Goal: Task Accomplishment & Management: Use online tool/utility

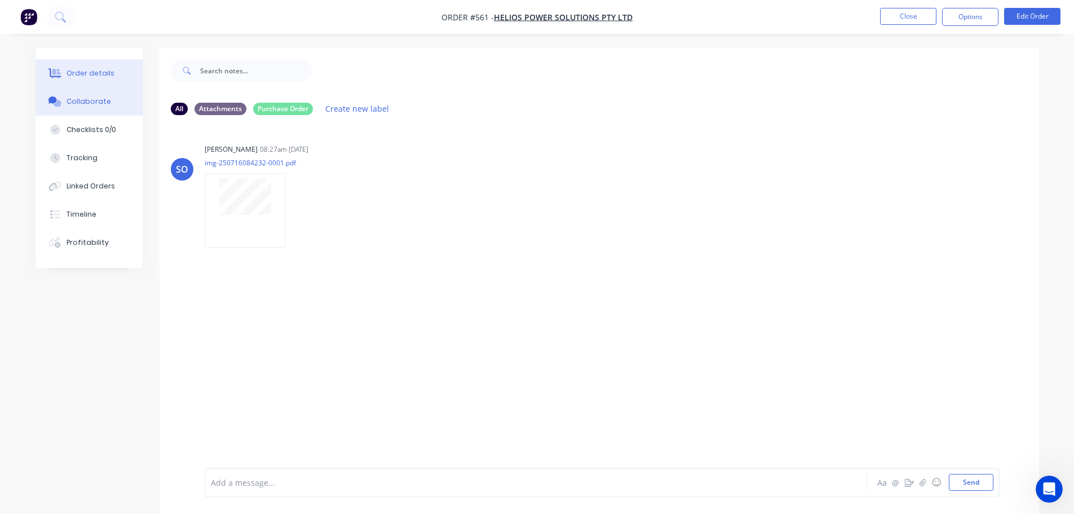
click at [79, 76] on div "Order details" at bounding box center [91, 73] width 48 height 10
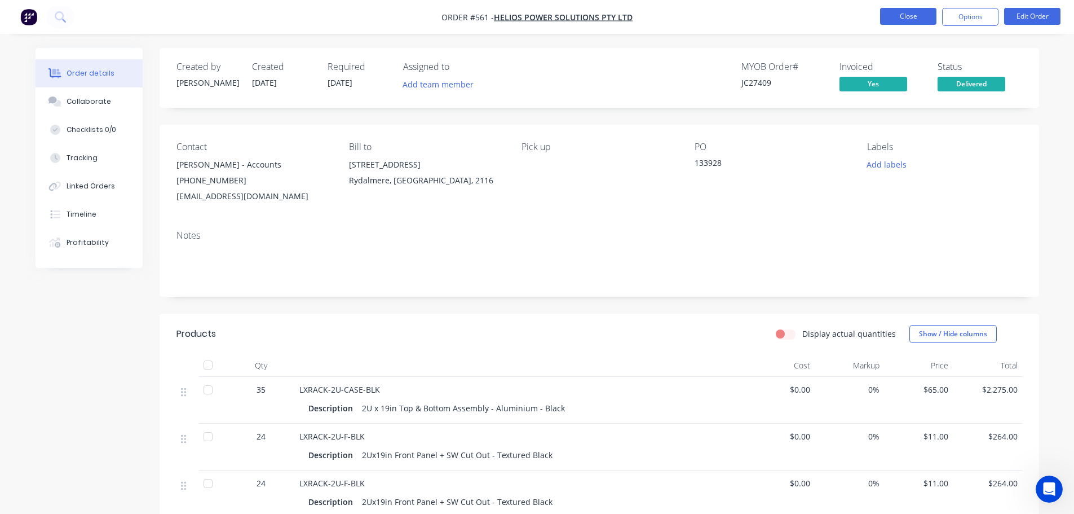
click at [913, 14] on button "Close" at bounding box center [908, 16] width 56 height 17
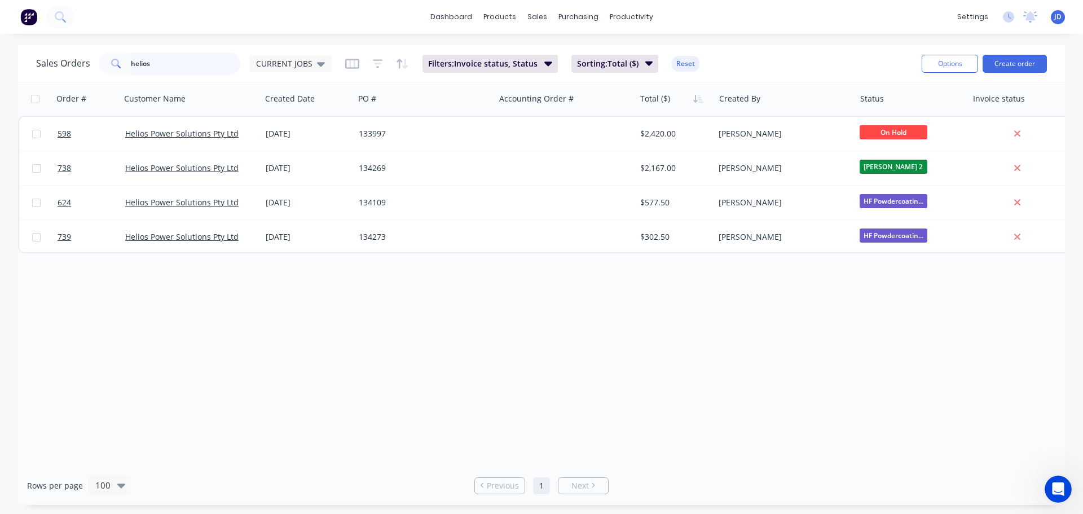
drag, startPoint x: 179, startPoint y: 59, endPoint x: 0, endPoint y: 1, distance: 188.5
click at [0, 49] on div "Sales Orders helios CURRENT JOBS Filters: Invoice status, Status Sorting: Total…" at bounding box center [541, 275] width 1083 height 460
type input "5"
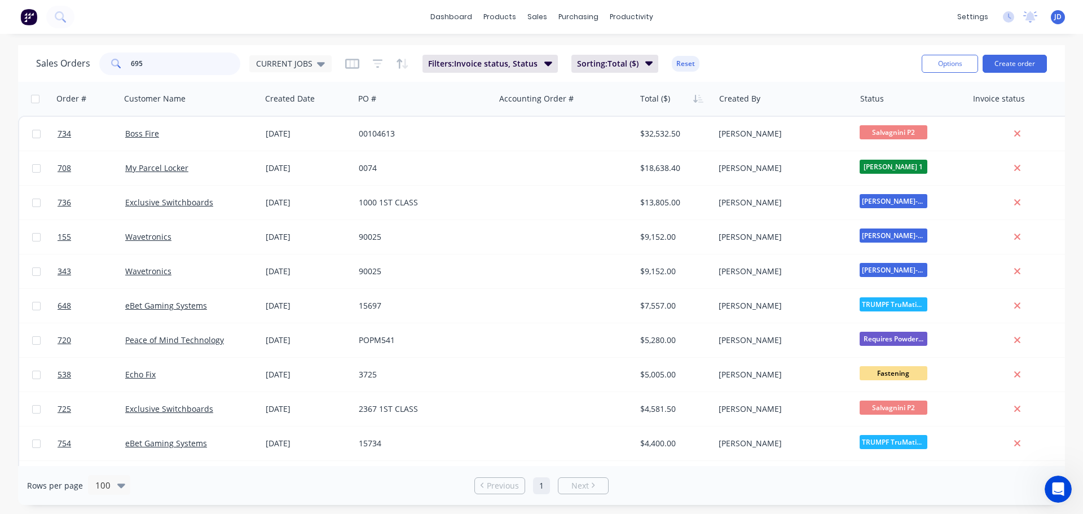
type input "695"
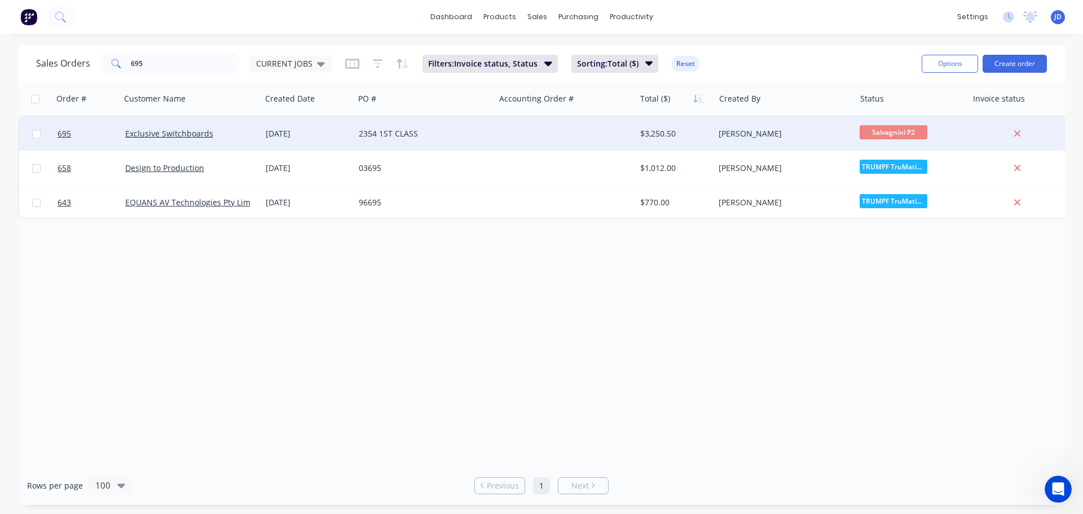
click at [475, 131] on div "2354 1ST CLASS" at bounding box center [421, 133] width 125 height 11
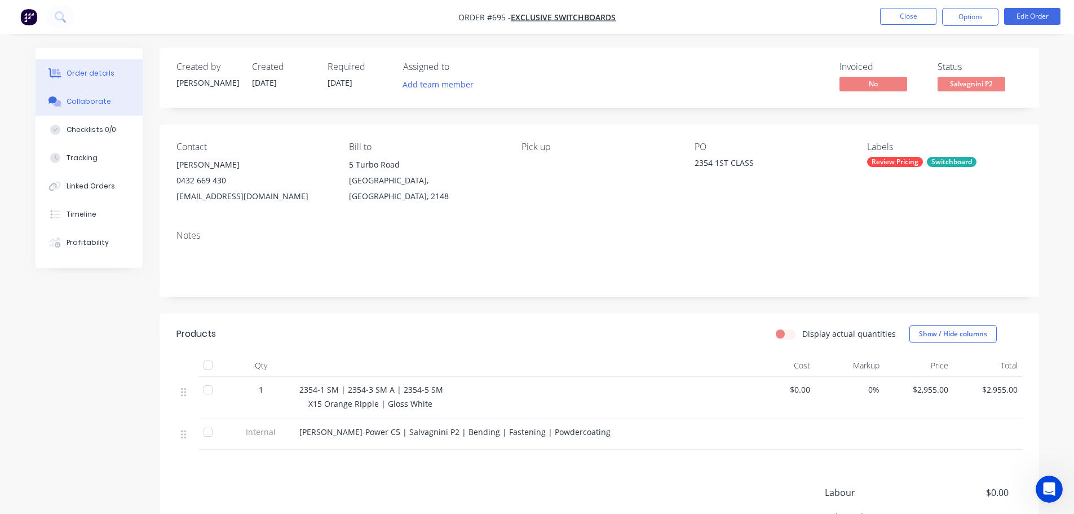
click at [105, 102] on div "Collaborate" at bounding box center [89, 101] width 45 height 10
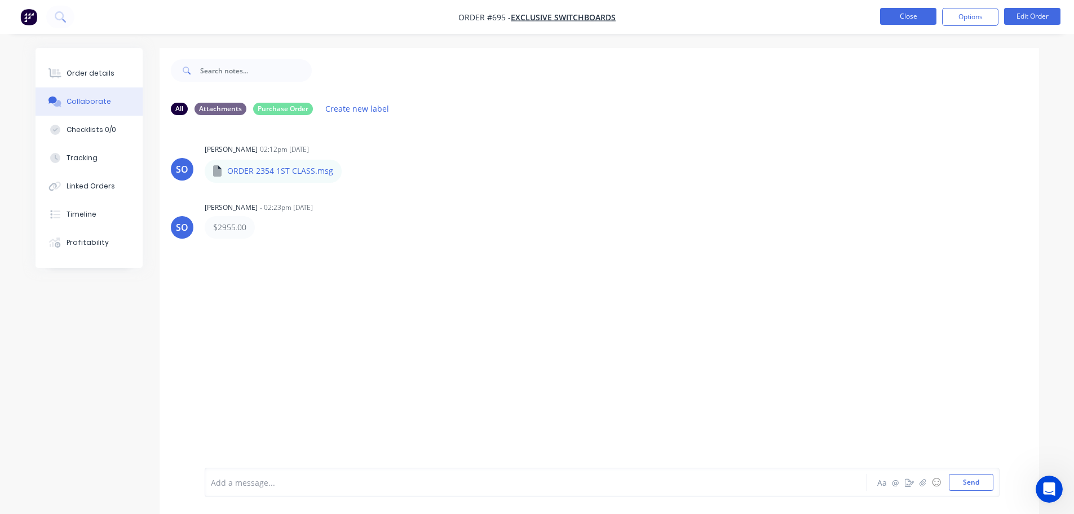
click at [903, 16] on button "Close" at bounding box center [908, 16] width 56 height 17
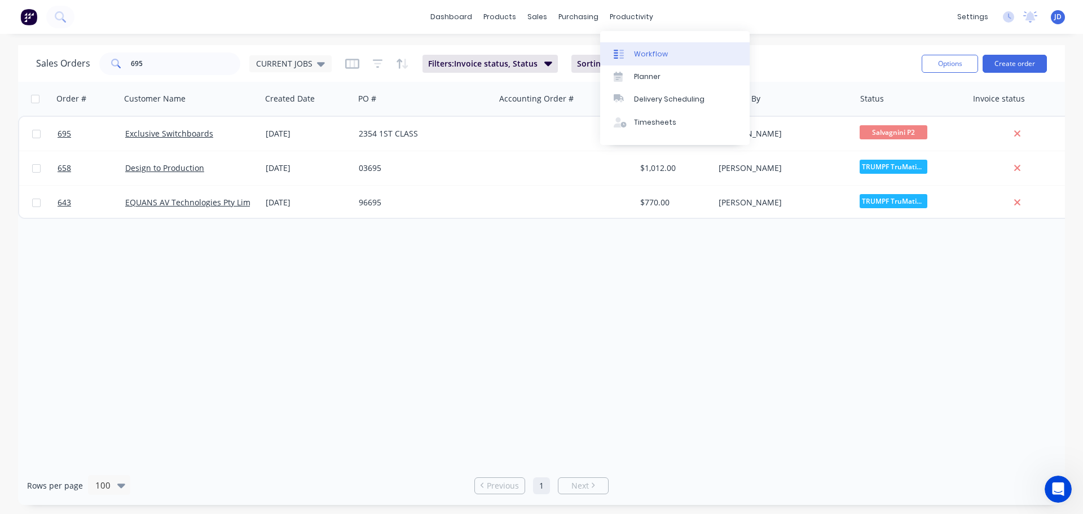
click at [630, 56] on link "Workflow" at bounding box center [674, 53] width 149 height 23
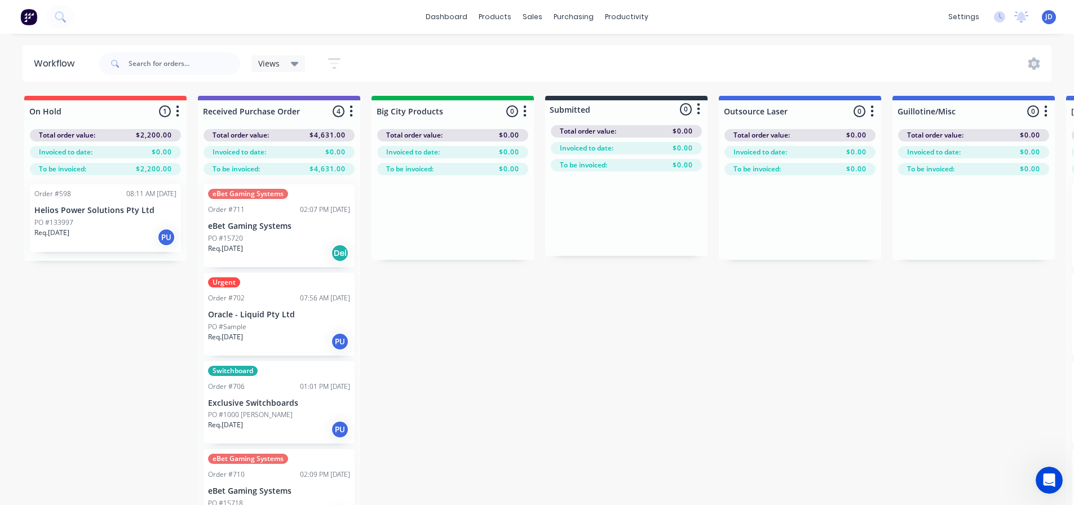
drag, startPoint x: 411, startPoint y: 263, endPoint x: 415, endPoint y: 279, distance: 16.3
drag, startPoint x: 415, startPoint y: 279, endPoint x: 427, endPoint y: 287, distance: 14.6
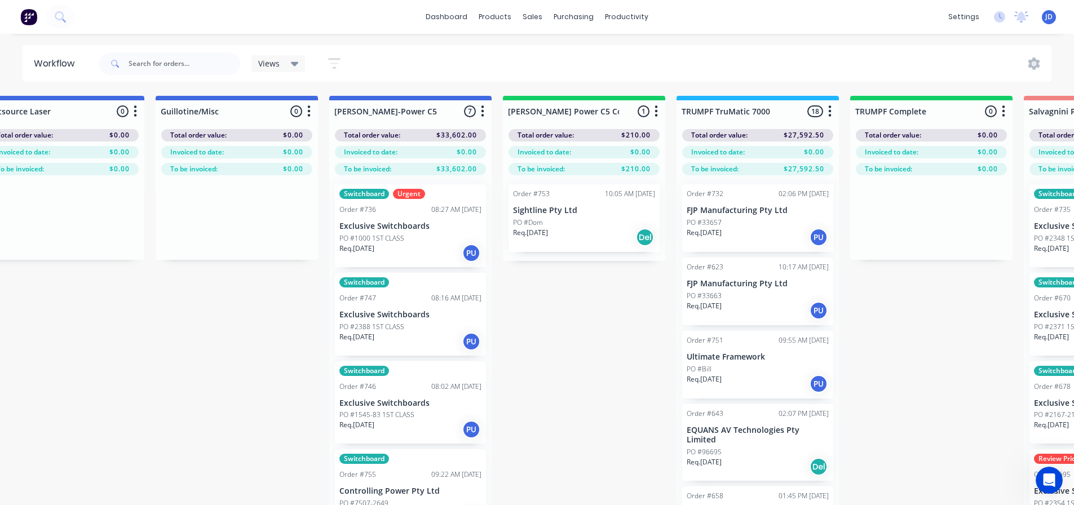
scroll to position [0, 1081]
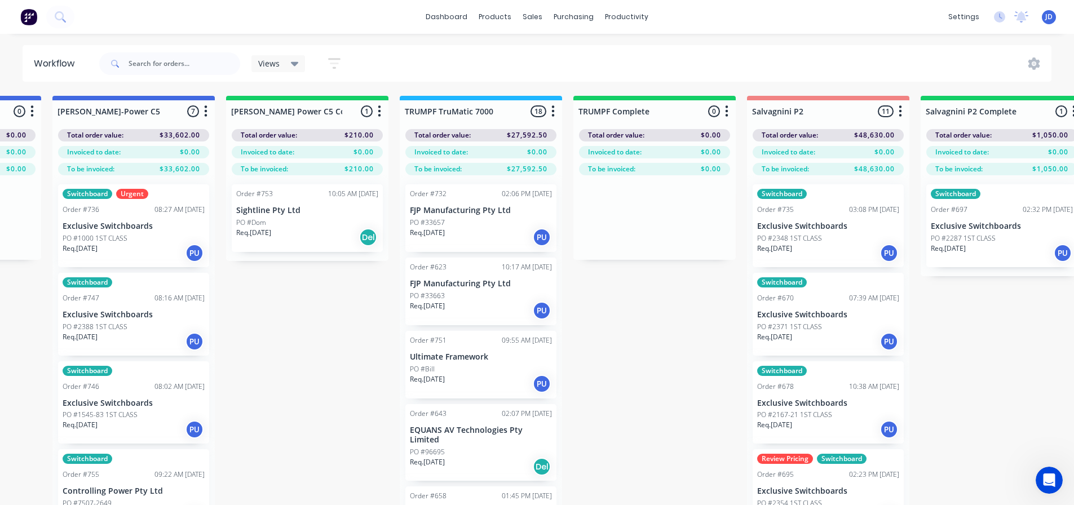
drag, startPoint x: 483, startPoint y: 316, endPoint x: 548, endPoint y: 284, distance: 71.6
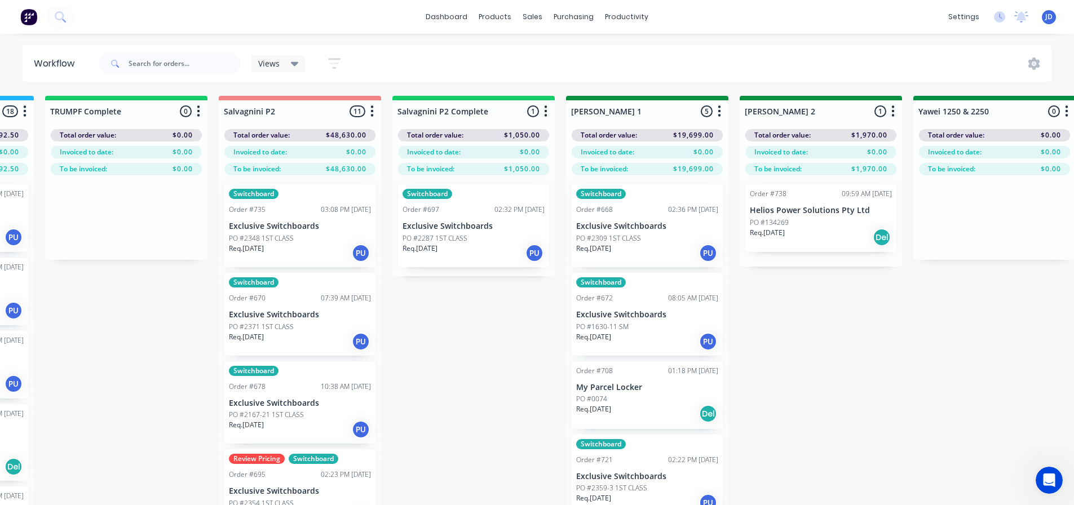
scroll to position [0, 1648]
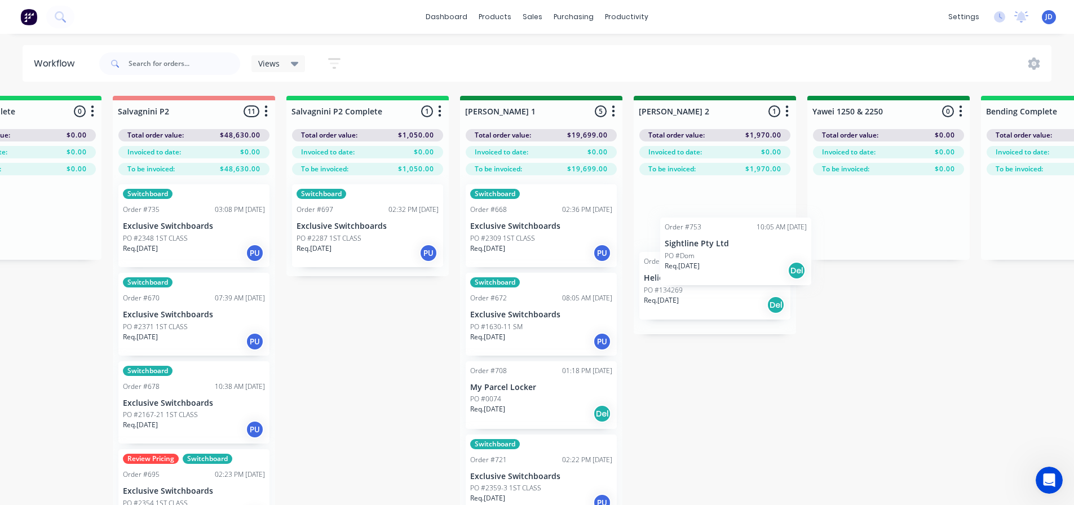
drag, startPoint x: 198, startPoint y: 203, endPoint x: 689, endPoint y: 232, distance: 491.5
click at [700, 233] on div "On Hold 1 Status colour #FF4949 hex #FF4949 Save Cancel Notifications Email SMS…" at bounding box center [919, 320] width 5152 height 449
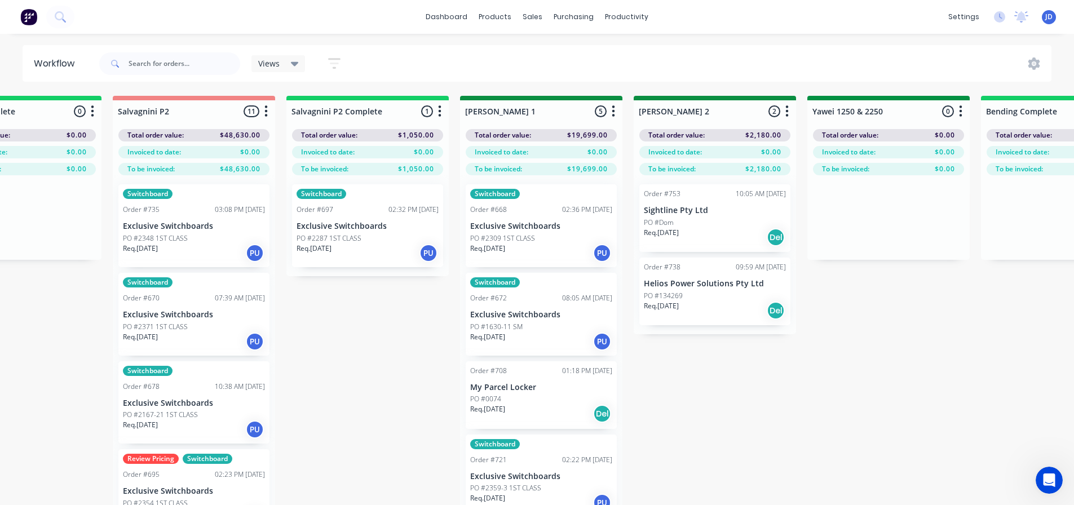
click at [350, 250] on div "Req. [DATE] PU" at bounding box center [368, 253] width 142 height 19
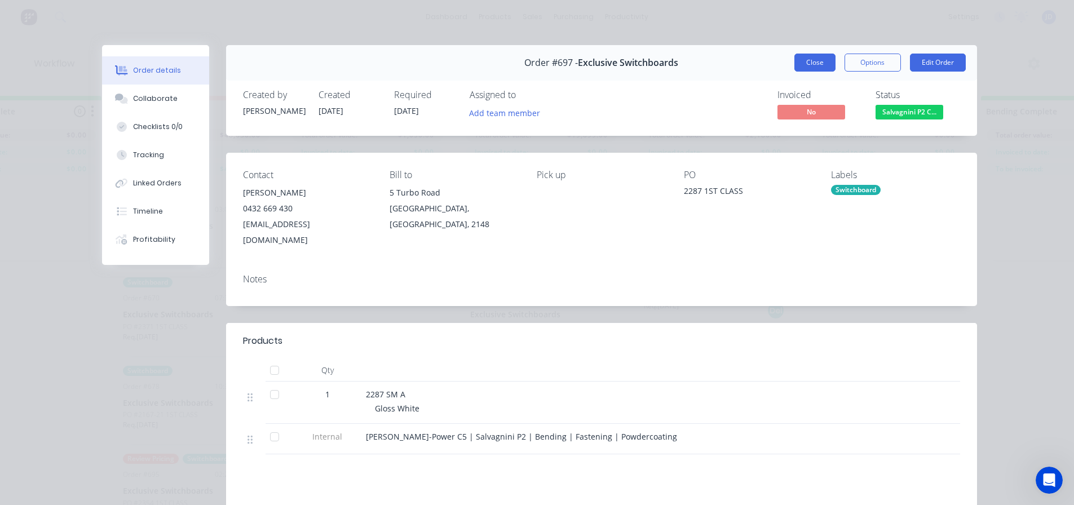
click at [814, 67] on button "Close" at bounding box center [815, 63] width 41 height 18
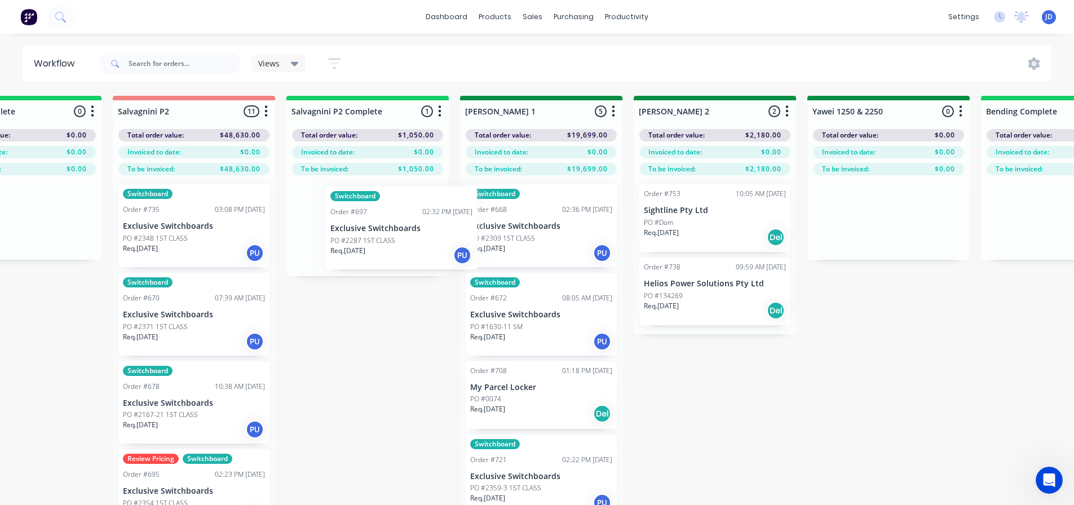
drag, startPoint x: 446, startPoint y: 221, endPoint x: 555, endPoint y: 207, distance: 110.3
click at [558, 214] on div "On Hold 1 Status colour #FF4949 hex #FF4949 Save Cancel Notifications Email SMS…" at bounding box center [919, 320] width 5152 height 449
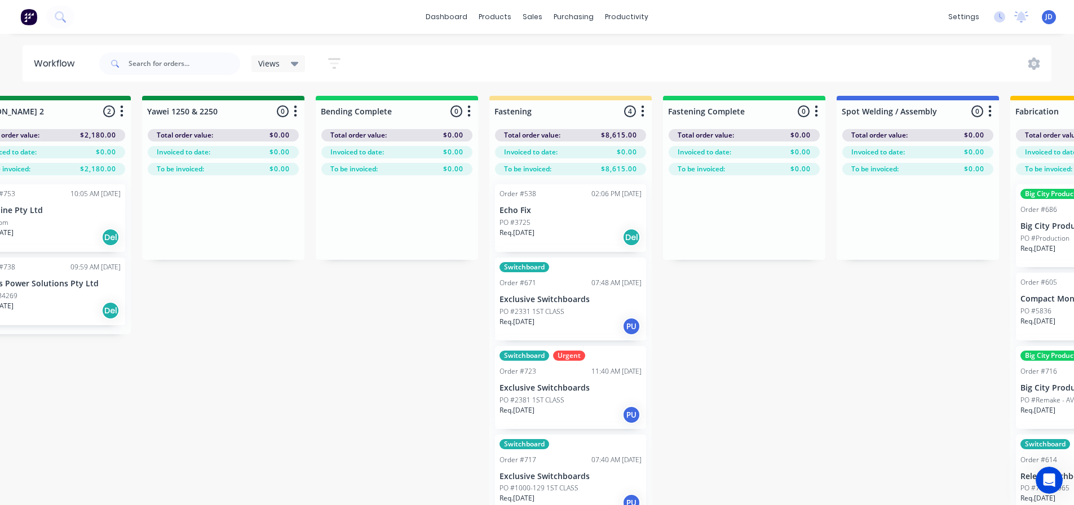
drag, startPoint x: 942, startPoint y: 394, endPoint x: 965, endPoint y: 379, distance: 27.2
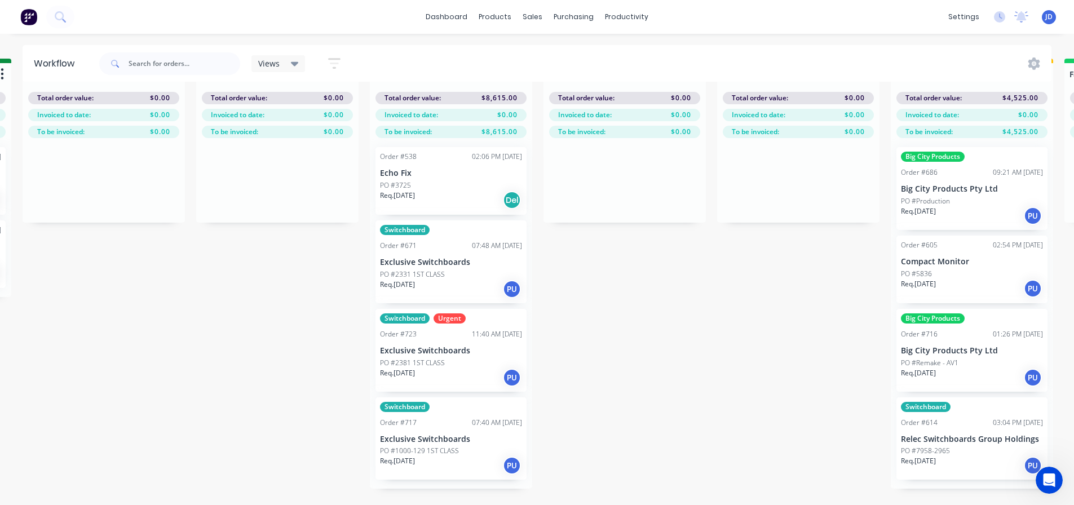
scroll to position [22, 2471]
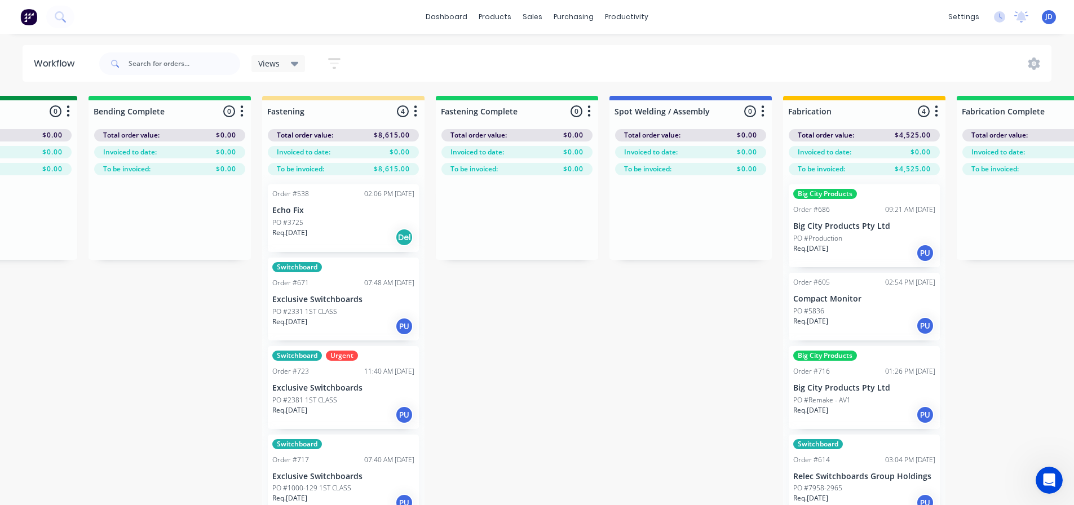
drag, startPoint x: 629, startPoint y: 343, endPoint x: 673, endPoint y: 296, distance: 64.6
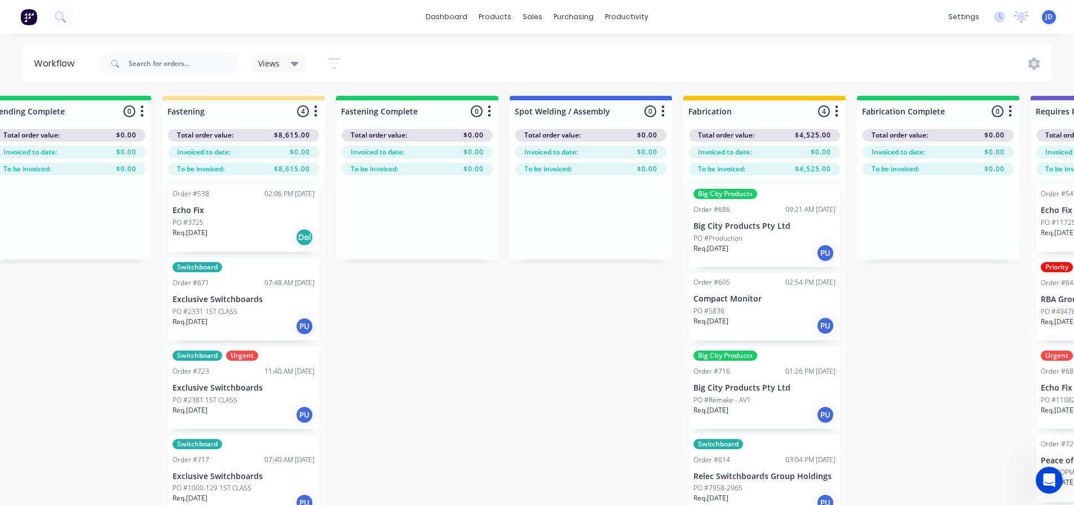
scroll to position [0, 2803]
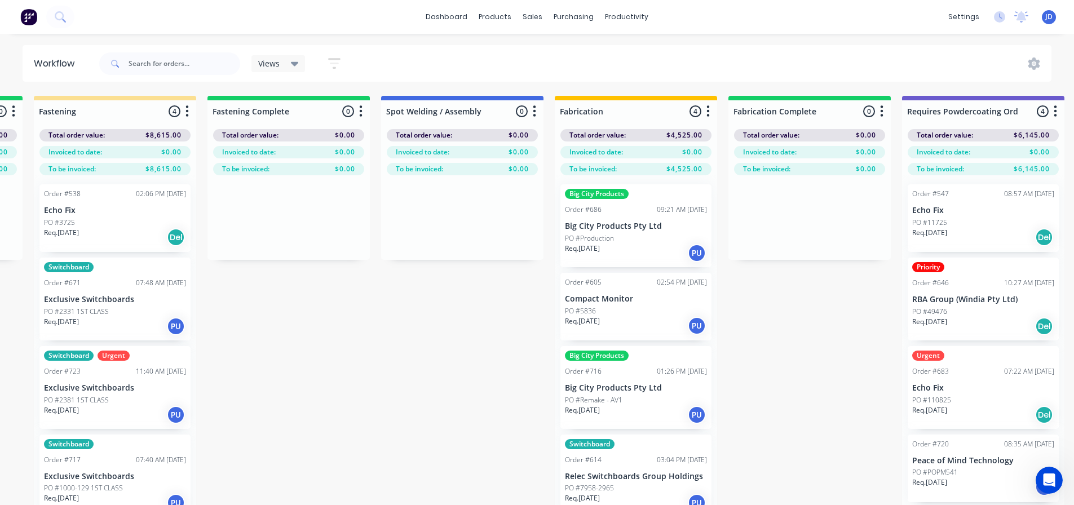
drag, startPoint x: 575, startPoint y: 338, endPoint x: 634, endPoint y: 309, distance: 66.1
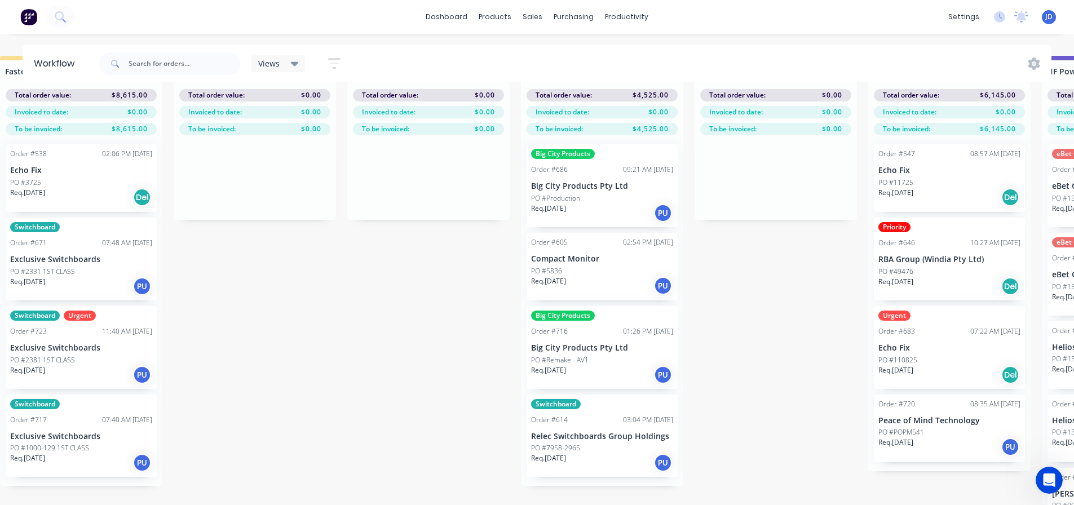
scroll to position [20, 2803]
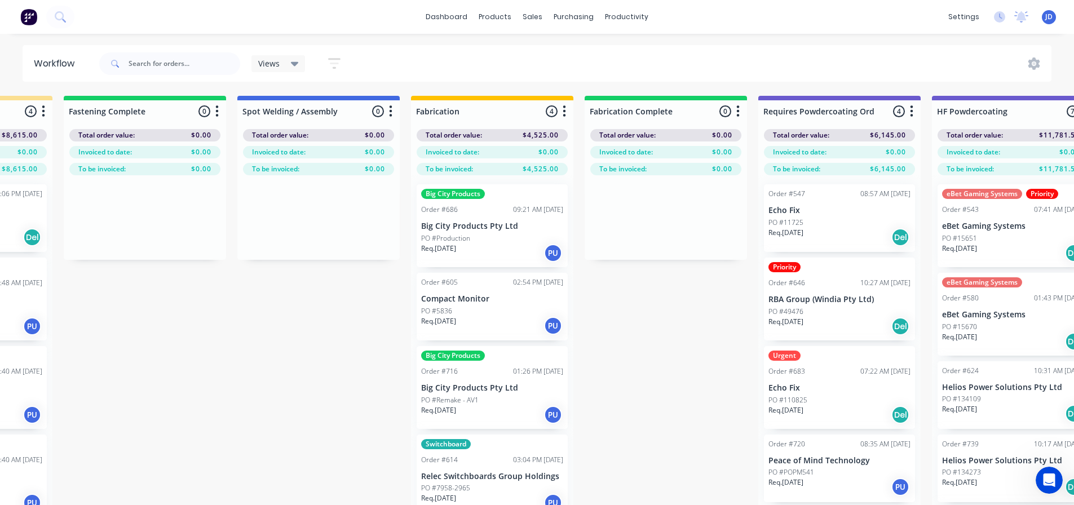
drag, startPoint x: 730, startPoint y: 347, endPoint x: 773, endPoint y: 333, distance: 44.4
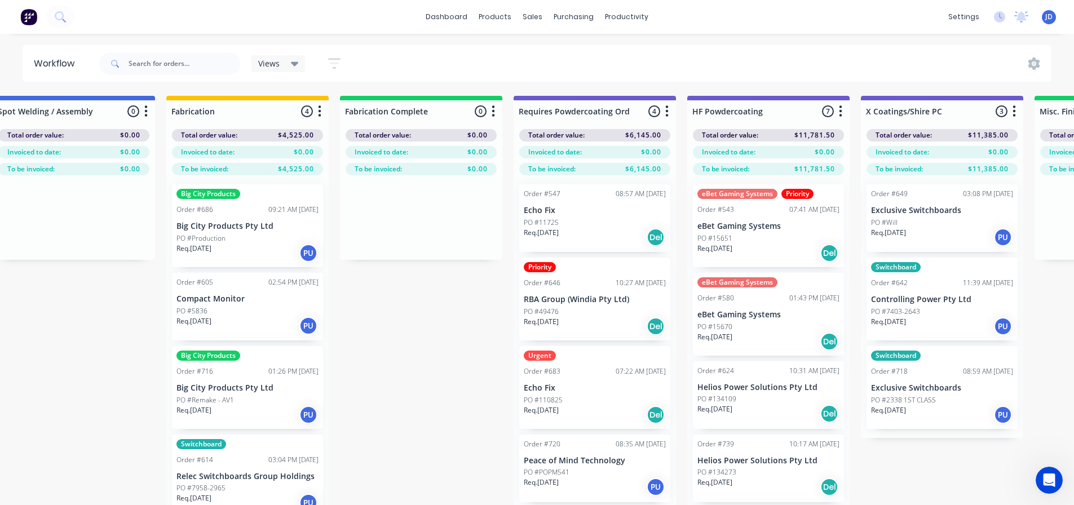
drag, startPoint x: 738, startPoint y: 332, endPoint x: 662, endPoint y: 282, distance: 91.2
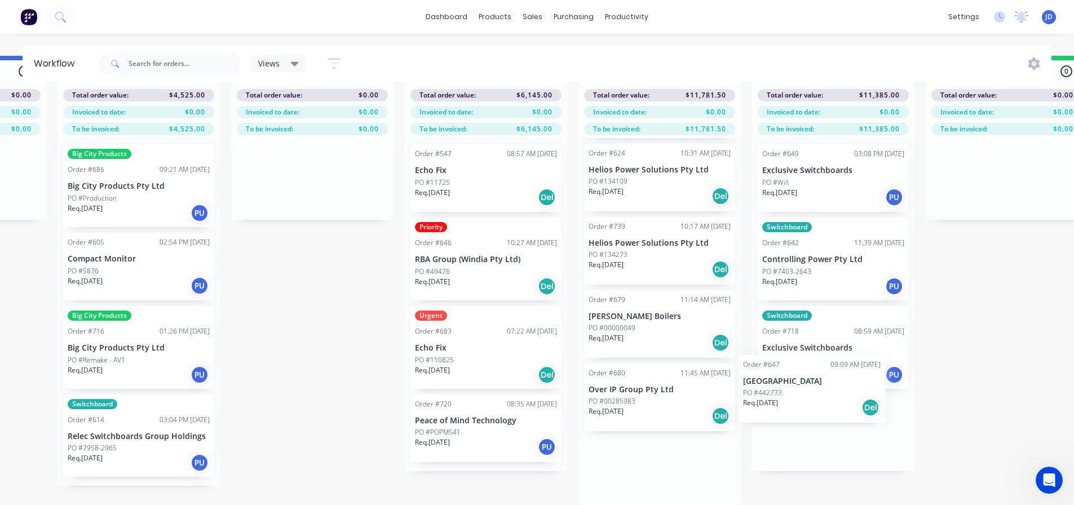
scroll to position [5, 3278]
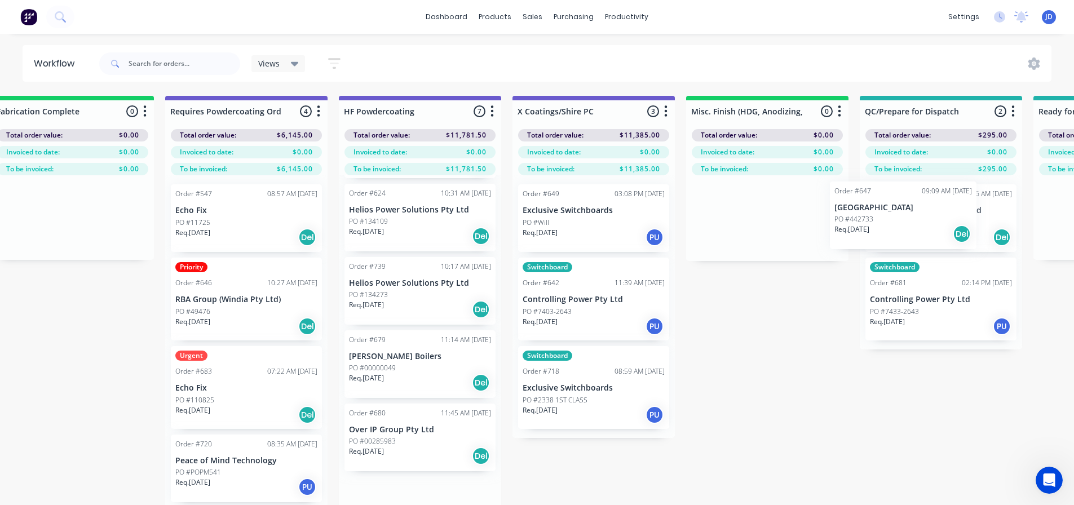
drag, startPoint x: 689, startPoint y: 490, endPoint x: 912, endPoint y: 233, distance: 340.6
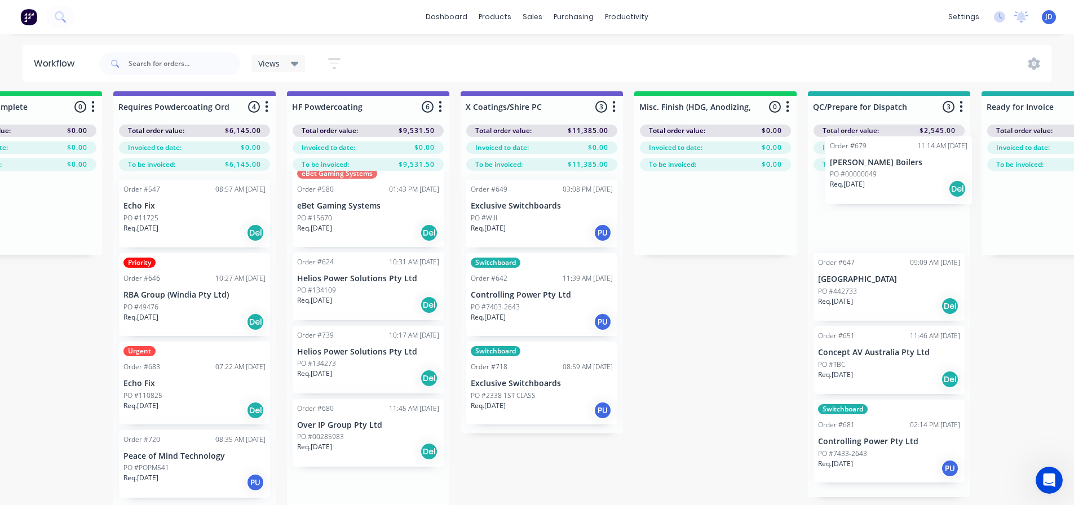
scroll to position [5, 3565]
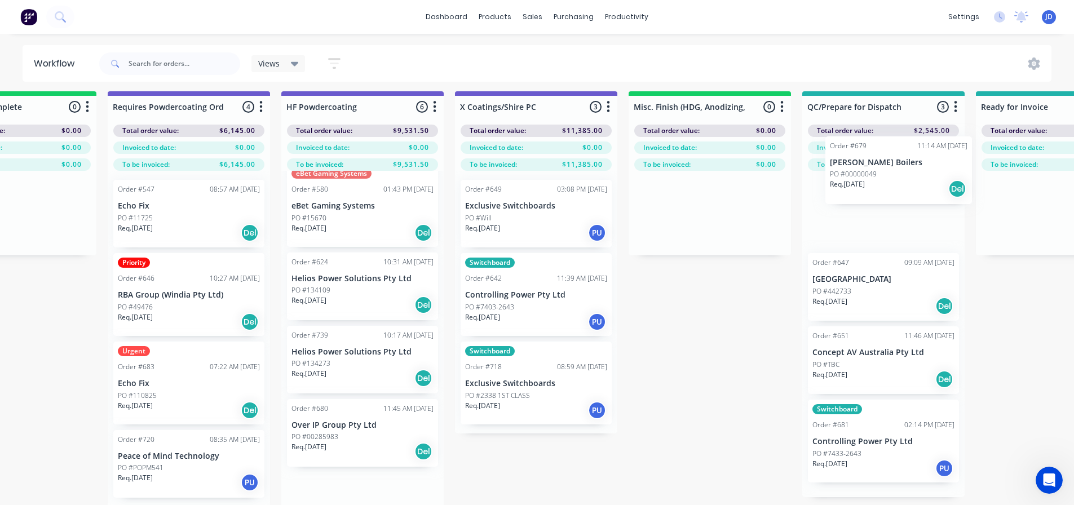
drag, startPoint x: 478, startPoint y: 456, endPoint x: 883, endPoint y: 212, distance: 472.1
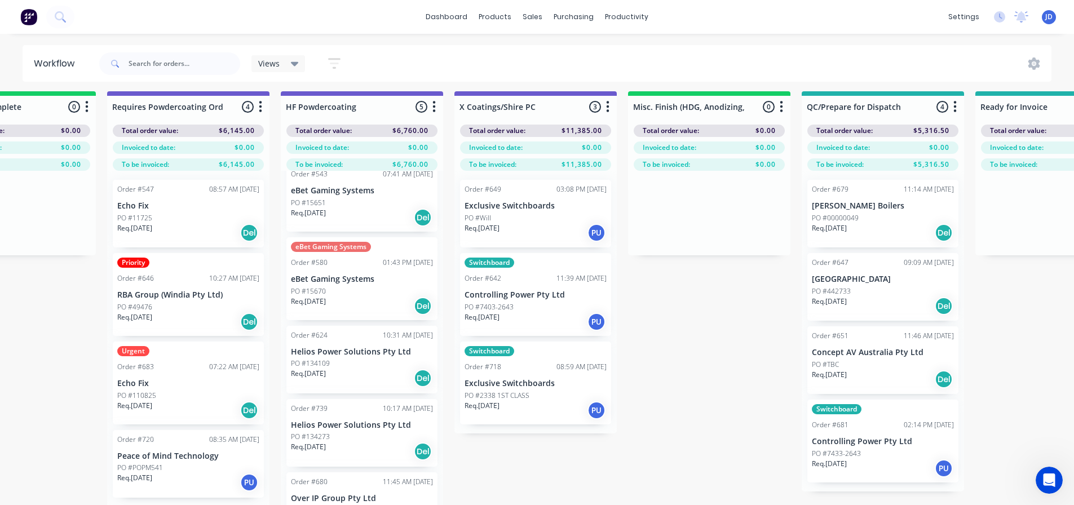
scroll to position [5, 3568]
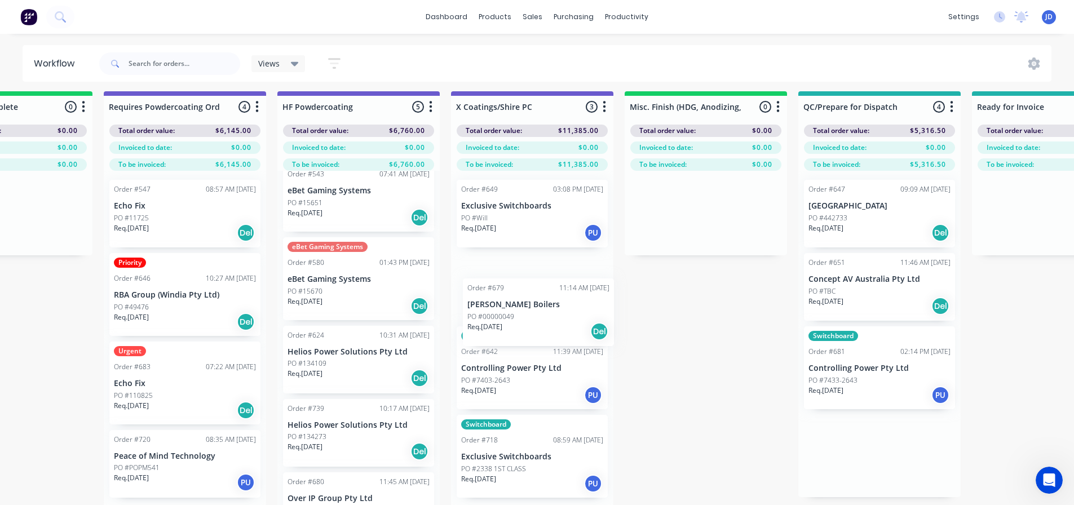
drag, startPoint x: 835, startPoint y: 219, endPoint x: 325, endPoint y: 346, distance: 525.5
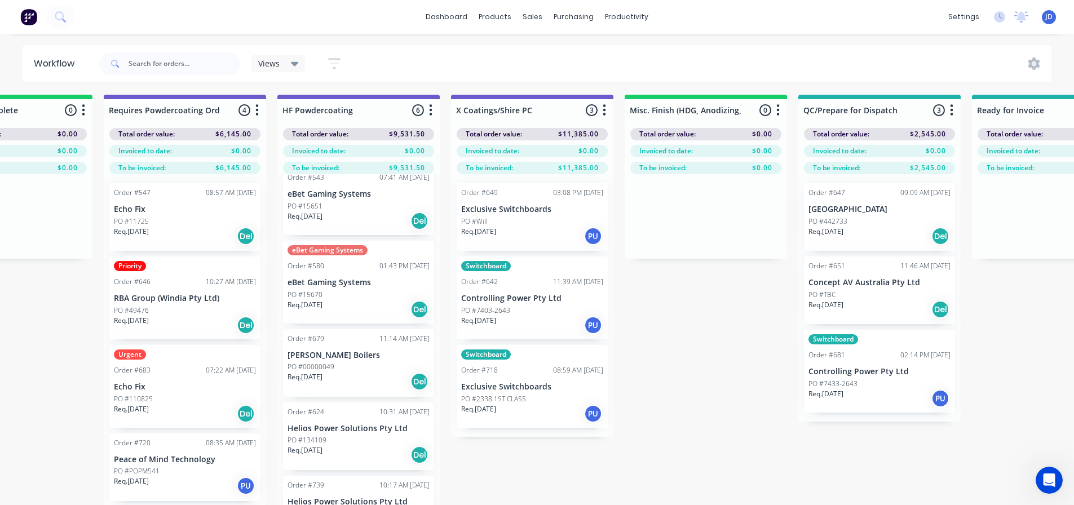
scroll to position [0, 3568]
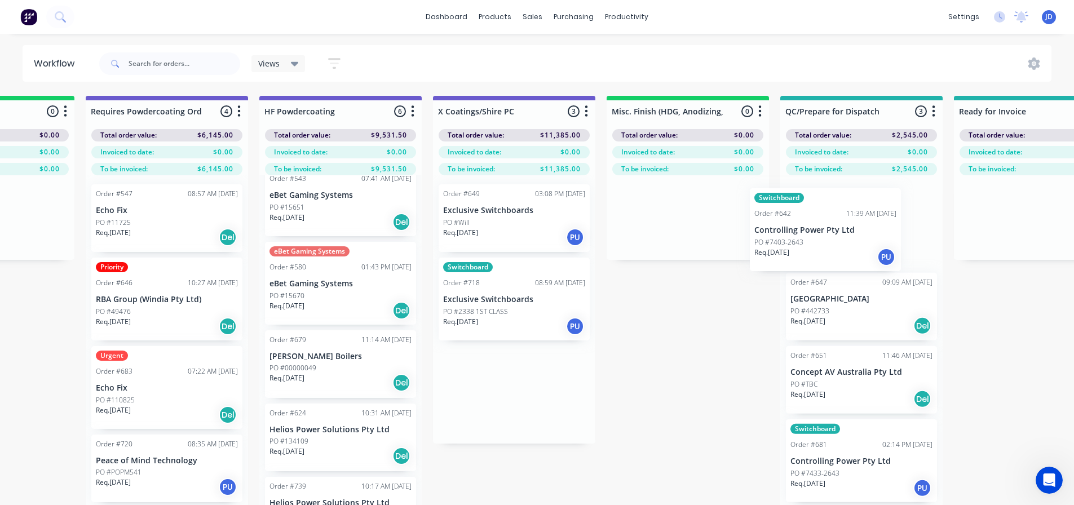
drag, startPoint x: 694, startPoint y: 302, endPoint x: 890, endPoint y: 241, distance: 205.7
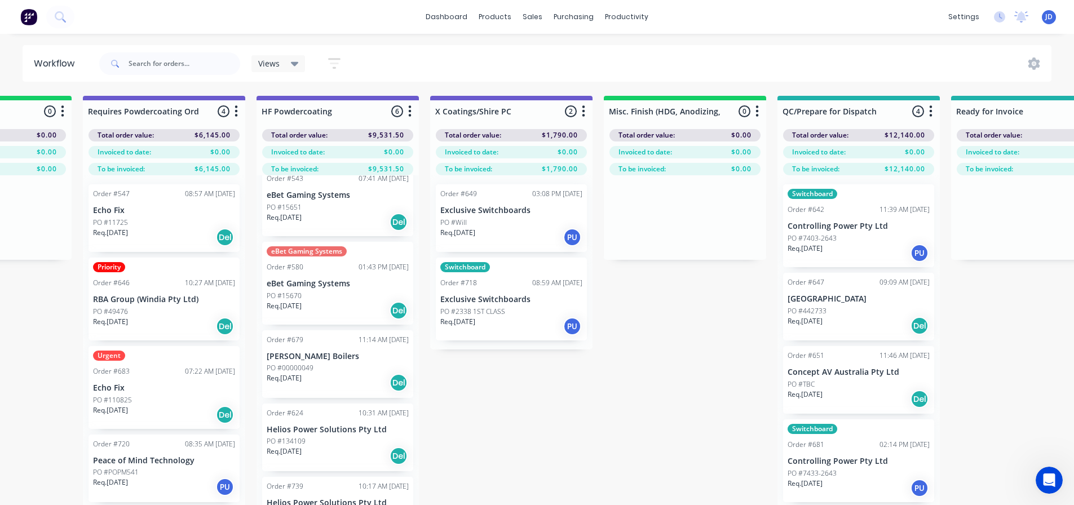
click at [534, 317] on div "Req. [DATE] PU" at bounding box center [511, 326] width 142 height 19
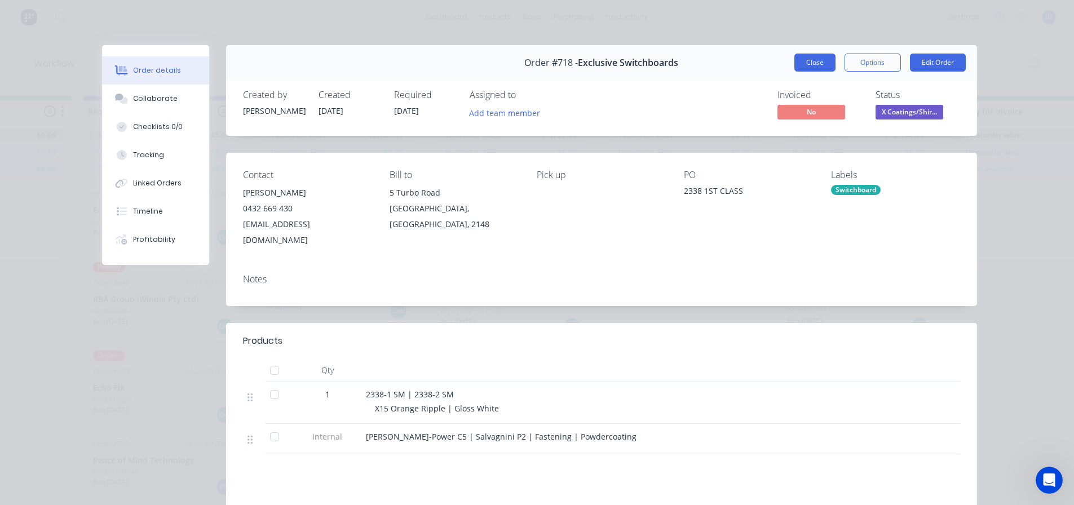
click at [808, 63] on button "Close" at bounding box center [815, 63] width 41 height 18
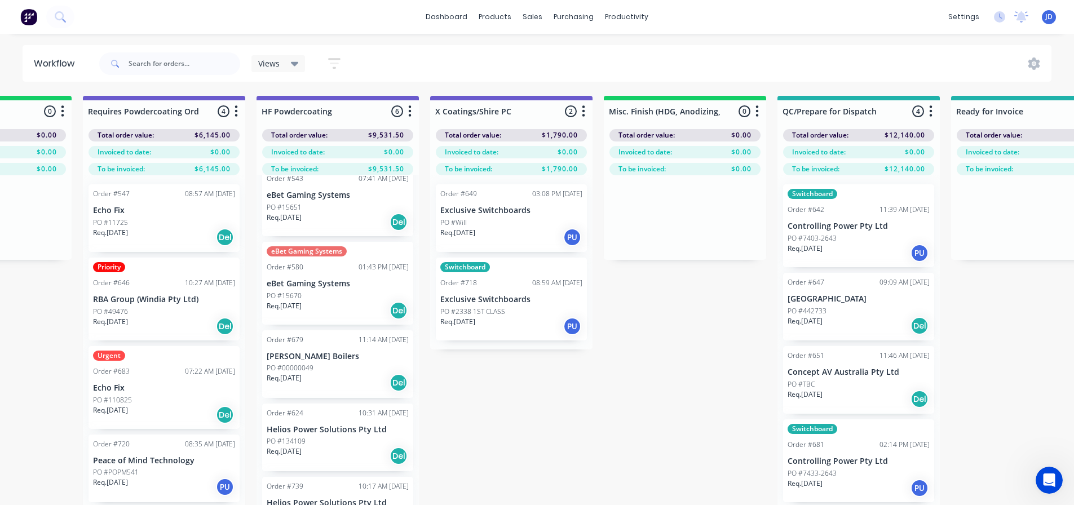
click at [474, 228] on p "Req. [DATE]" at bounding box center [457, 233] width 35 height 10
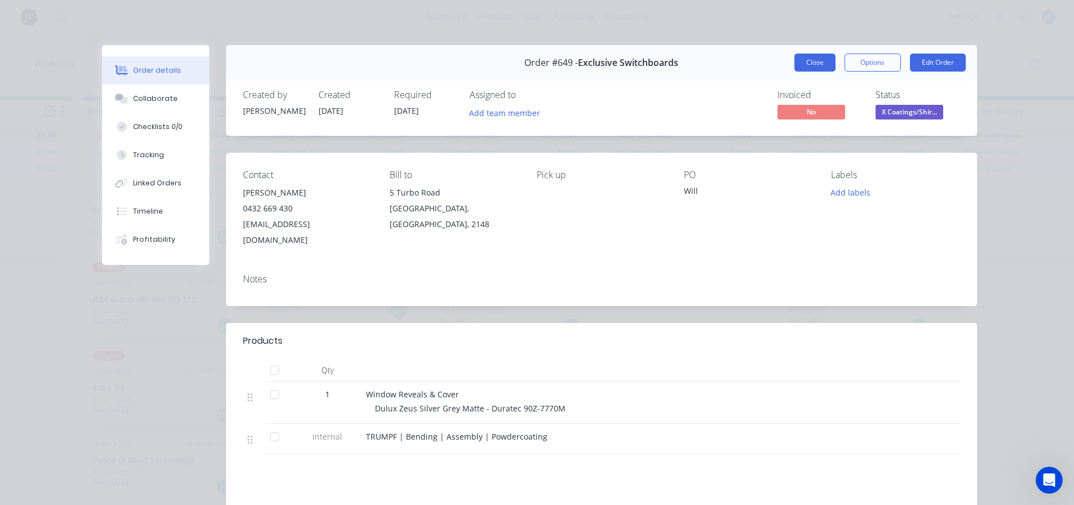
click at [810, 64] on button "Close" at bounding box center [815, 63] width 41 height 18
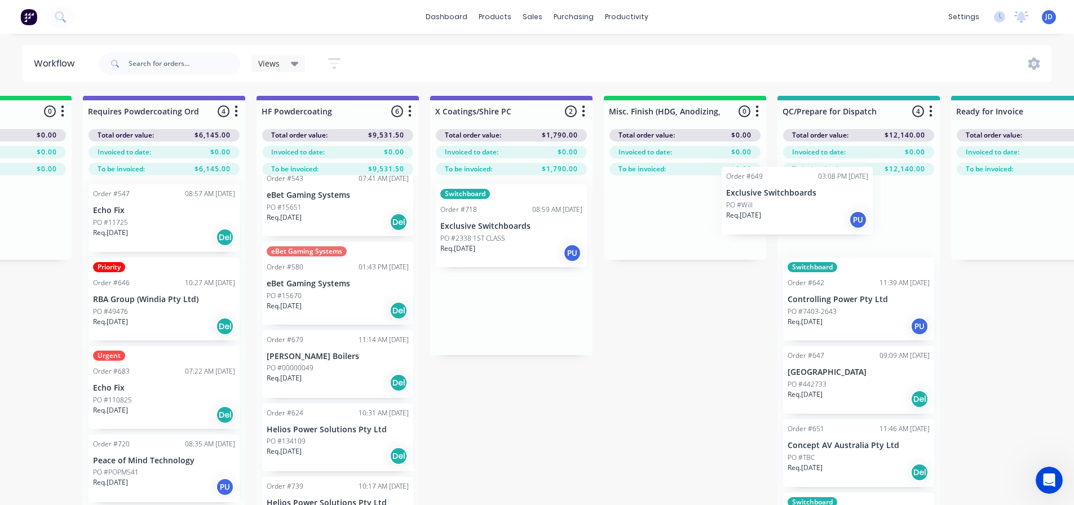
drag, startPoint x: 523, startPoint y: 227, endPoint x: 785, endPoint y: 206, distance: 262.5
